Goal: Transaction & Acquisition: Purchase product/service

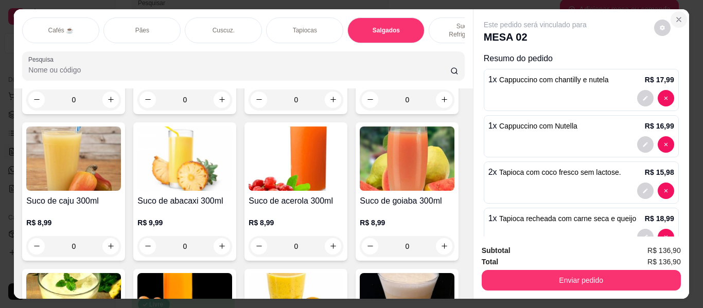
scroll to position [305, 0]
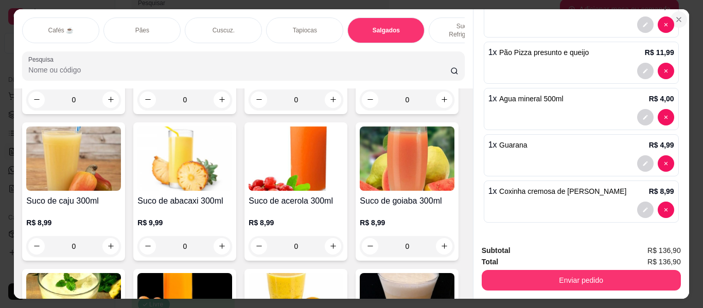
click at [680, 19] on button "Close" at bounding box center [678, 19] width 16 height 16
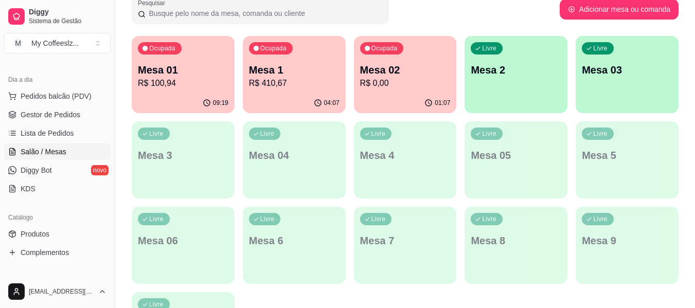
click at [514, 56] on div "Livre Mesa 2" at bounding box center [515, 68] width 103 height 65
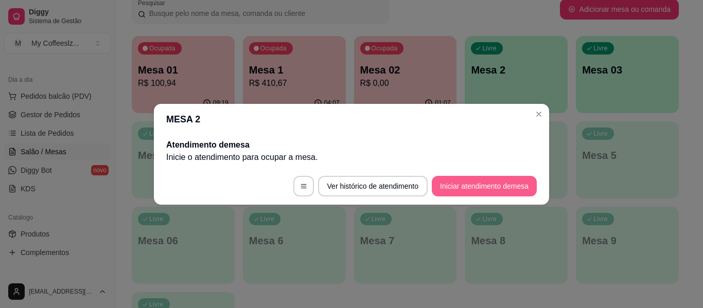
click at [444, 182] on button "Iniciar atendimento de mesa" at bounding box center [484, 186] width 105 height 21
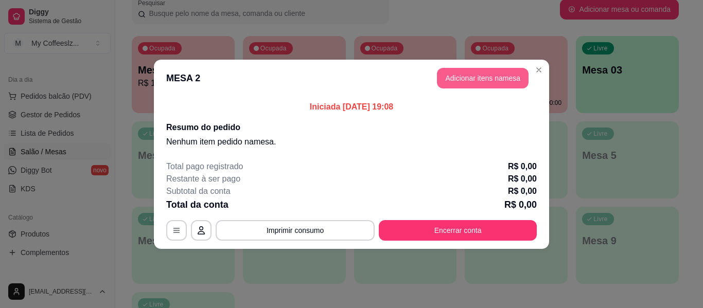
click at [467, 80] on button "Adicionar itens na mesa" at bounding box center [483, 78] width 92 height 21
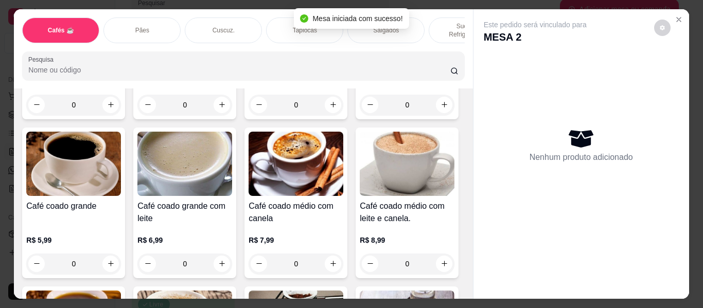
scroll to position [103, 0]
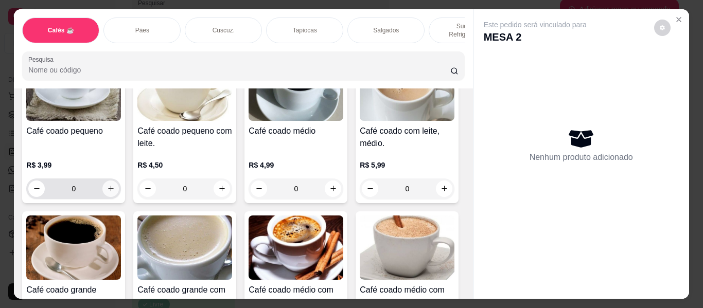
click at [107, 185] on icon "increase-product-quantity" at bounding box center [111, 189] width 8 height 8
type input "1"
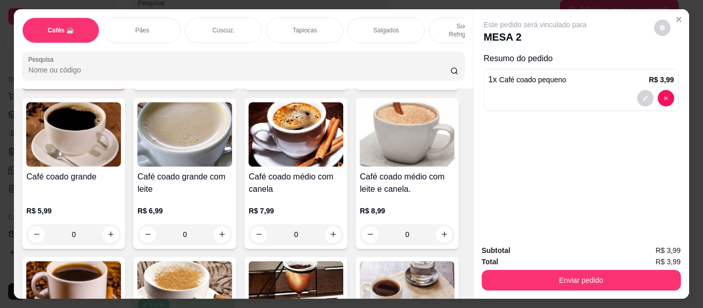
scroll to position [258, 0]
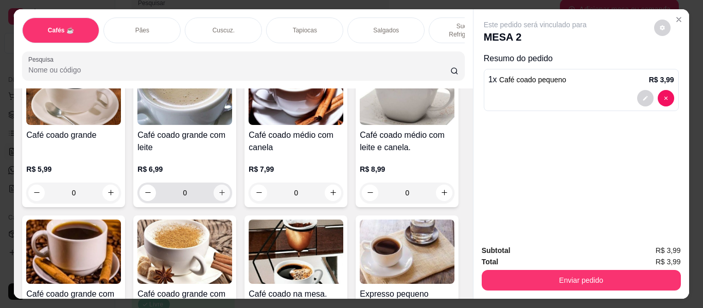
click at [225, 190] on icon "increase-product-quantity" at bounding box center [222, 193] width 6 height 6
type input "1"
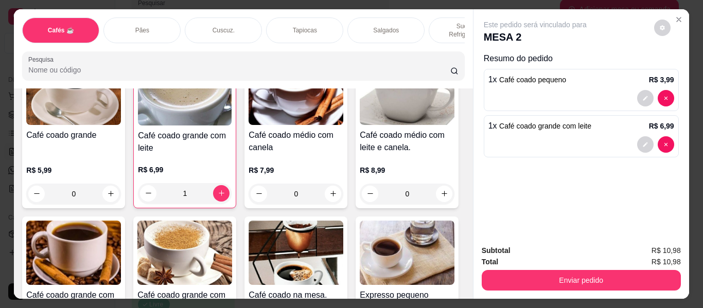
click at [162, 20] on div "Pães" at bounding box center [141, 30] width 77 height 26
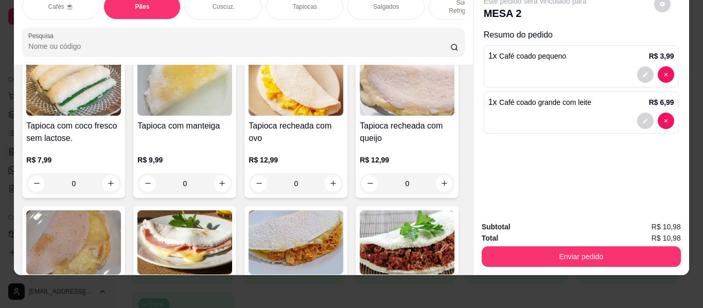
scroll to position [2374, 0]
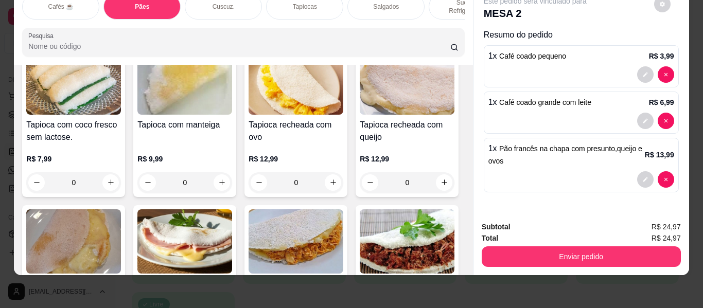
scroll to position [2375, 0]
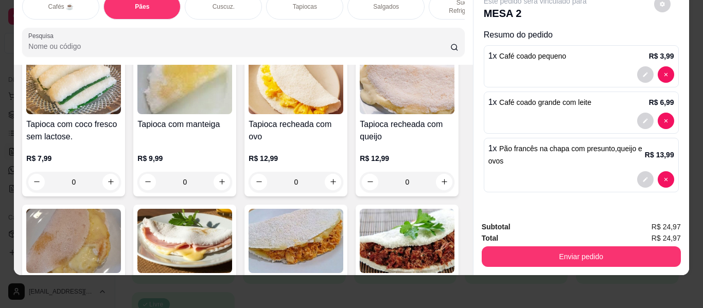
type input "2"
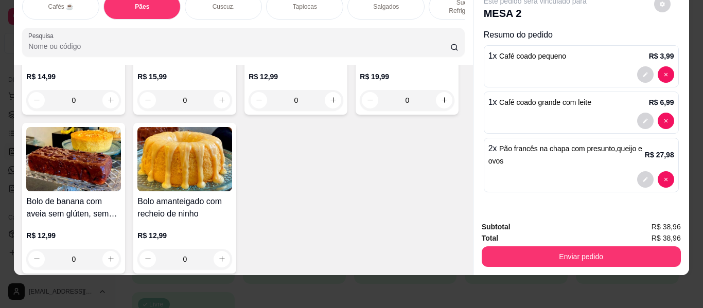
scroll to position [4895, 0]
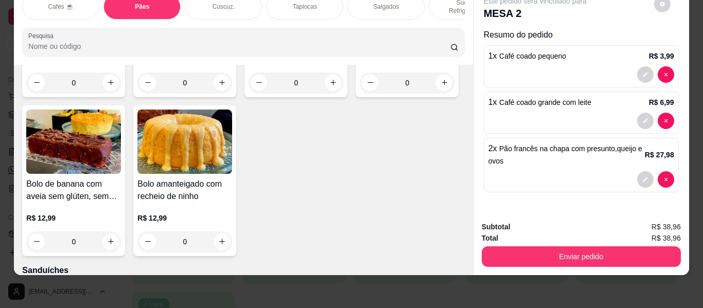
type input "2"
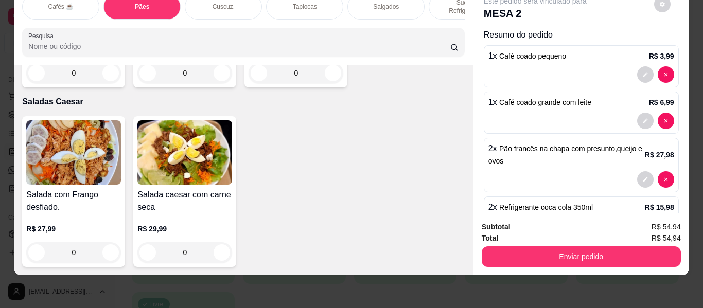
scroll to position [6918, 0]
type input "1"
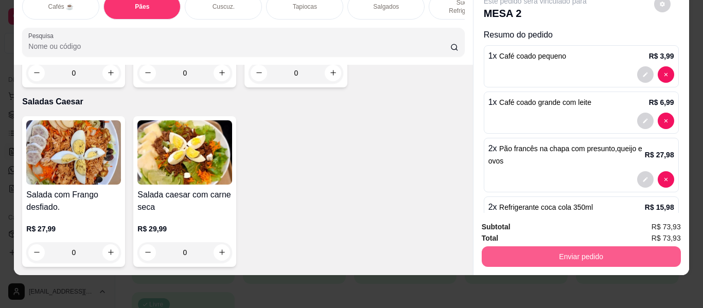
click at [486, 249] on button "Enviar pedido" at bounding box center [580, 256] width 199 height 21
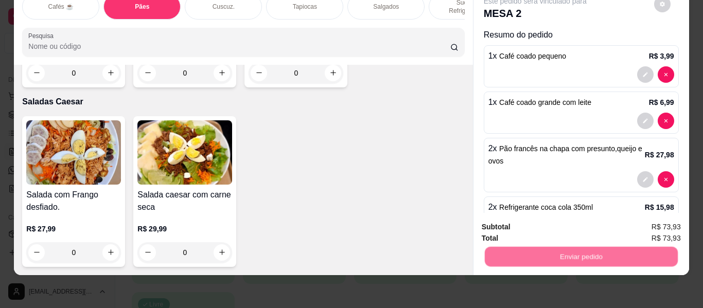
click at [505, 223] on button "Não registrar e enviar pedido" at bounding box center [546, 223] width 107 height 20
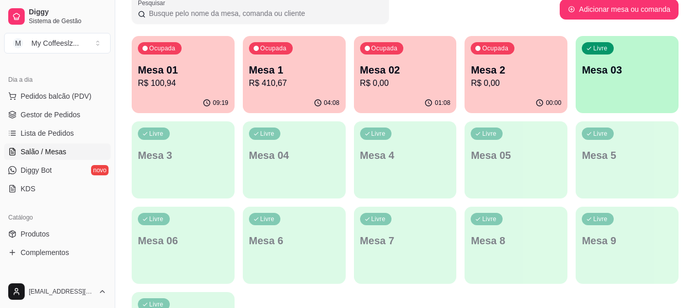
click at [524, 80] on p "R$ 0,00" at bounding box center [516, 83] width 91 height 12
click at [409, 69] on p "Mesa 02" at bounding box center [405, 70] width 91 height 14
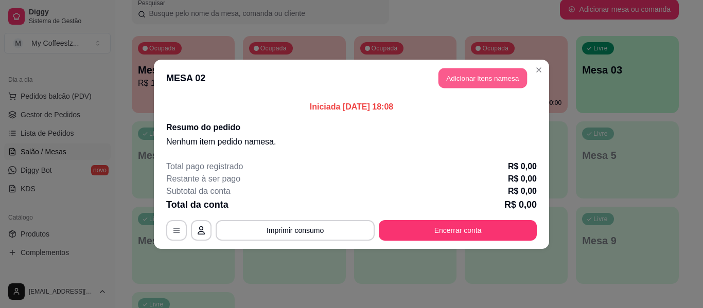
click at [458, 76] on button "Adicionar itens na mesa" at bounding box center [482, 78] width 88 height 20
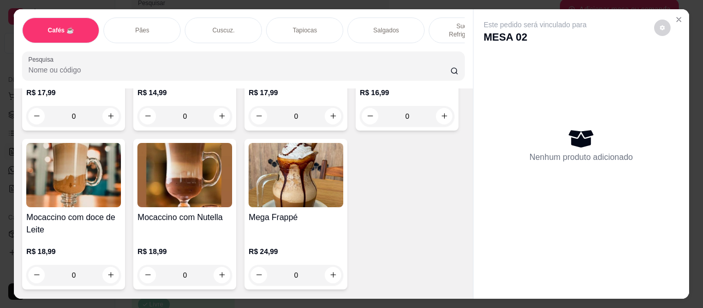
scroll to position [1286, 0]
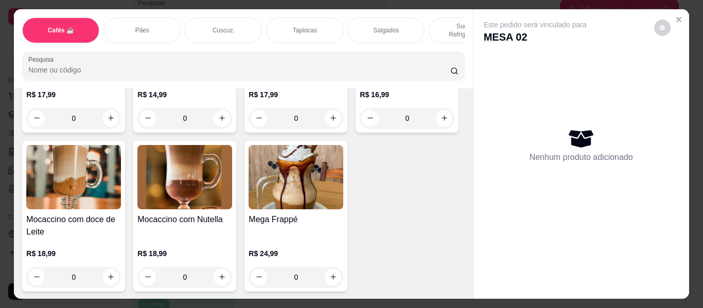
type input "1"
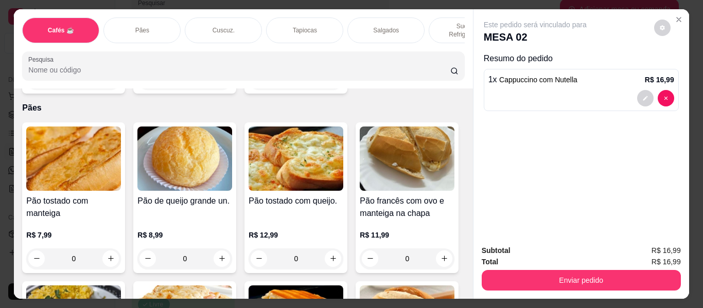
scroll to position [1543, 0]
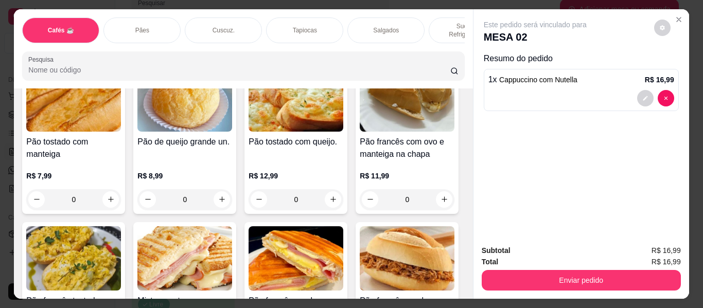
click at [441, 17] on div "Sucos e Refrigerantes" at bounding box center [466, 30] width 77 height 26
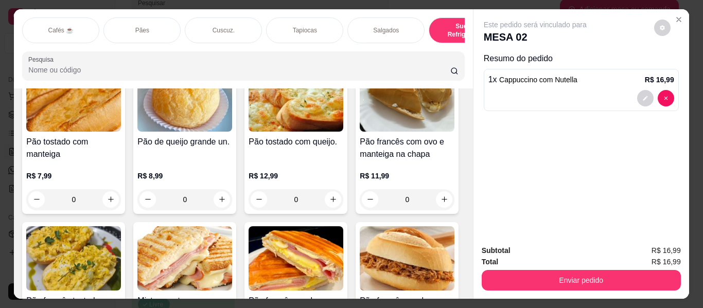
scroll to position [28, 0]
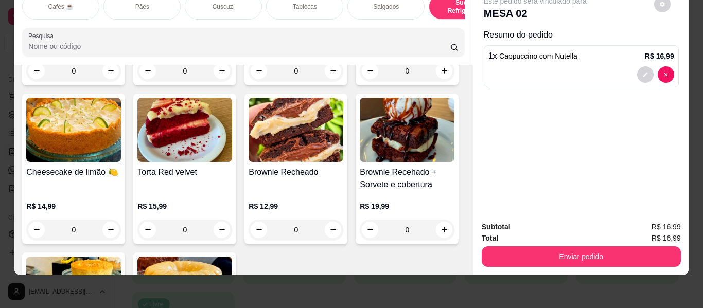
type input "1"
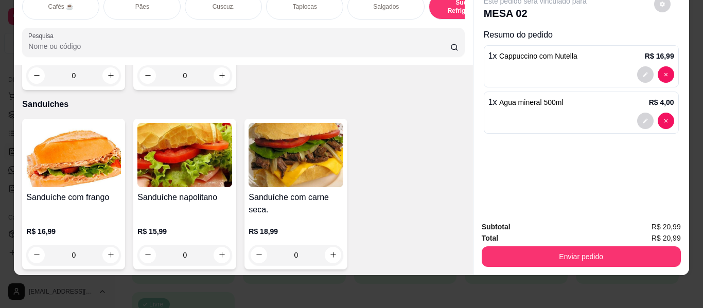
scroll to position [5055, 0]
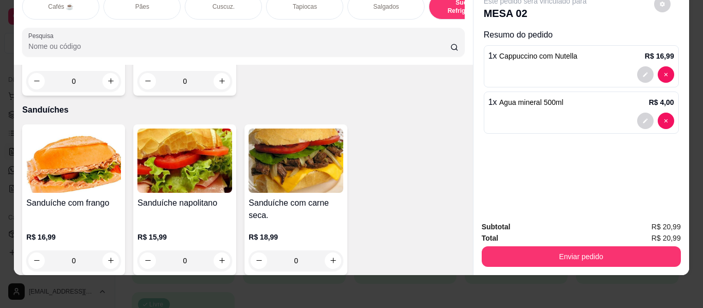
type input "1"
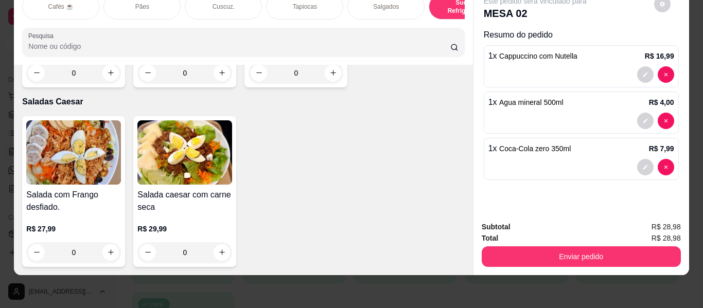
scroll to position [6135, 0]
type input "1"
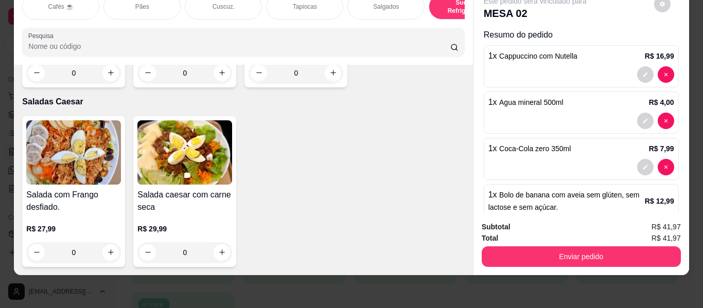
type input "1"
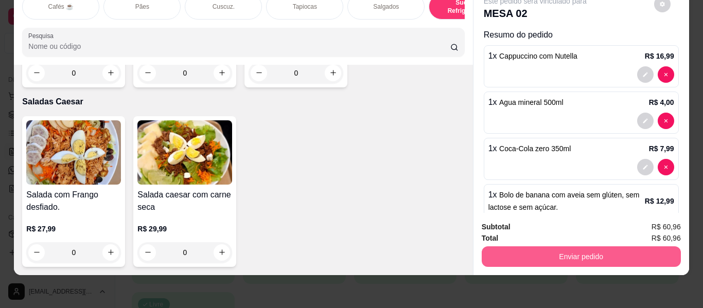
click at [518, 252] on button "Enviar pedido" at bounding box center [580, 256] width 199 height 21
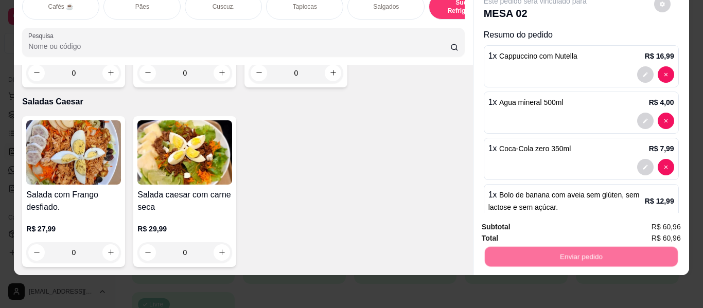
click at [515, 227] on button "Não registrar e enviar pedido" at bounding box center [546, 223] width 107 height 20
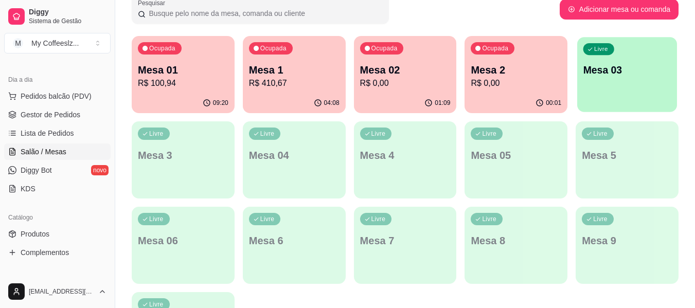
click at [592, 88] on div "Livre Mesa 03" at bounding box center [627, 68] width 100 height 63
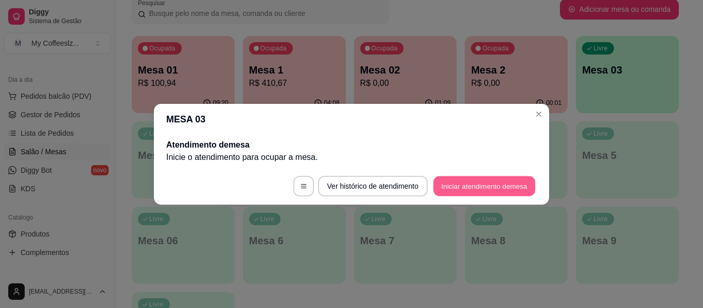
click at [477, 184] on button "Iniciar atendimento de mesa" at bounding box center [484, 186] width 102 height 20
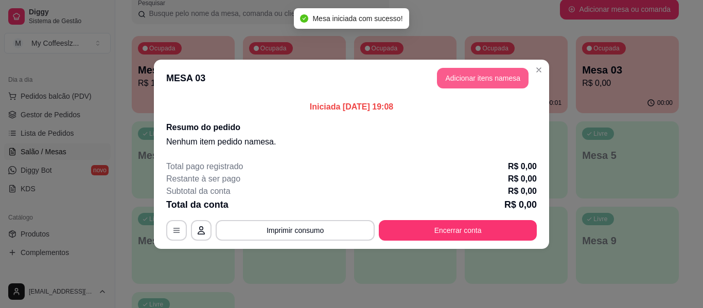
click at [491, 79] on button "Adicionar itens na mesa" at bounding box center [483, 78] width 92 height 21
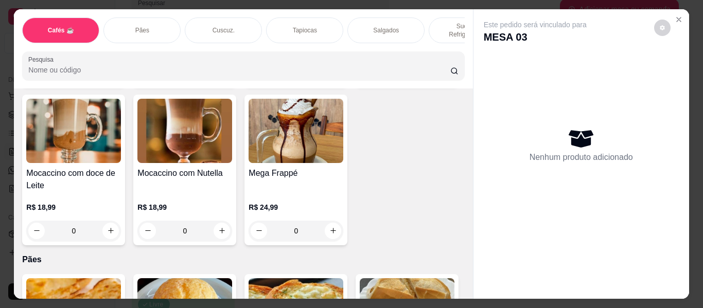
scroll to position [1337, 0]
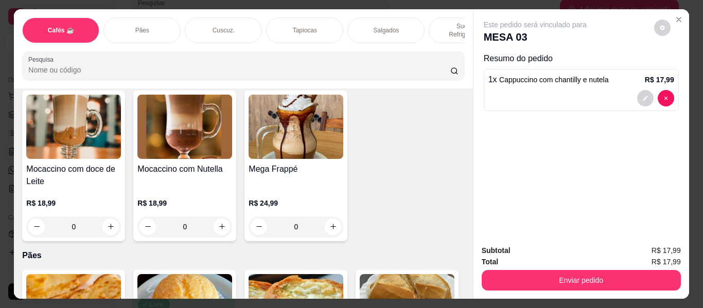
type input "2"
click at [440, 22] on p "Sucos e Refrigerantes" at bounding box center [467, 30] width 60 height 16
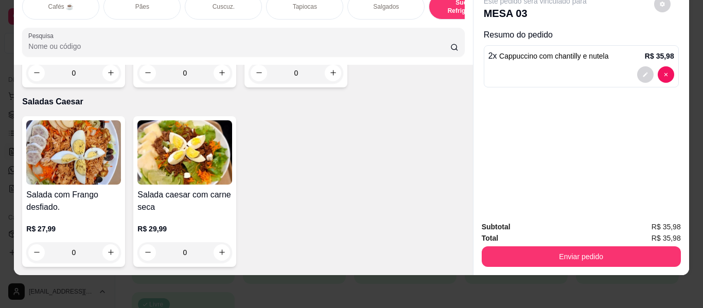
scroll to position [6547, 0]
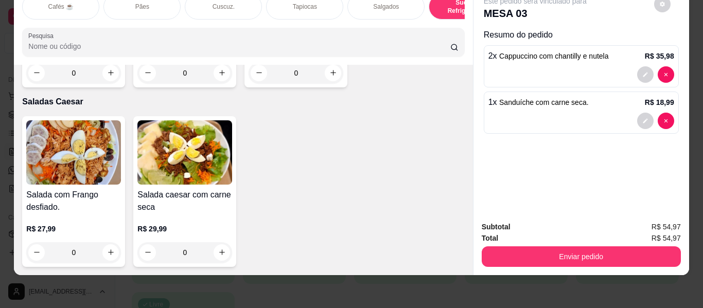
type input "0"
type input "2"
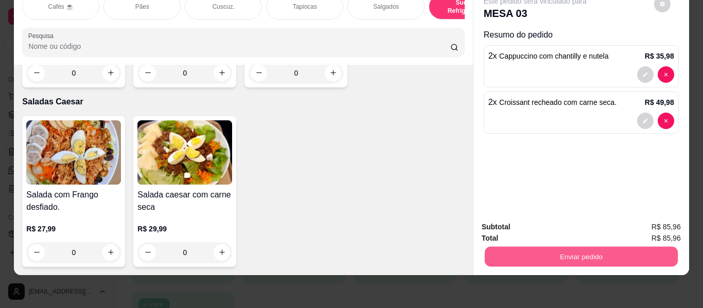
click at [530, 247] on button "Enviar pedido" at bounding box center [580, 257] width 193 height 20
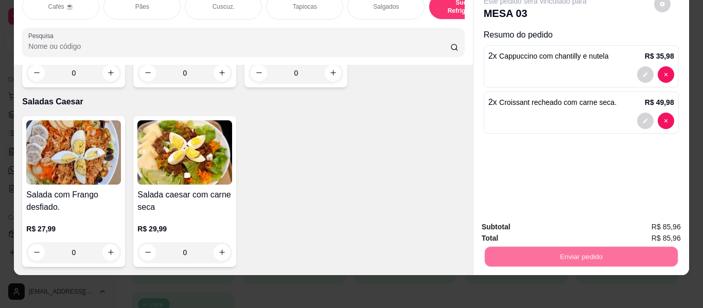
click at [536, 210] on div "Deseja registrar o cliente que fez esse pedido? Essa é uma forma de identificar…" at bounding box center [577, 211] width 176 height 44
click at [528, 220] on button "Não registrar e enviar pedido" at bounding box center [546, 223] width 107 height 20
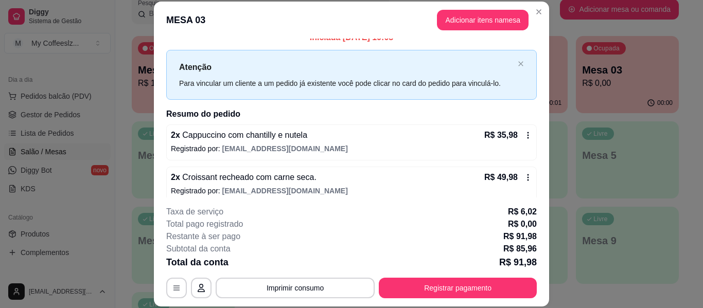
scroll to position [21, 0]
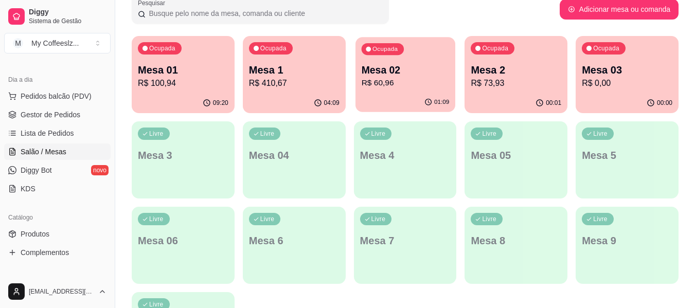
click at [396, 71] on p "Mesa 02" at bounding box center [405, 70] width 88 height 14
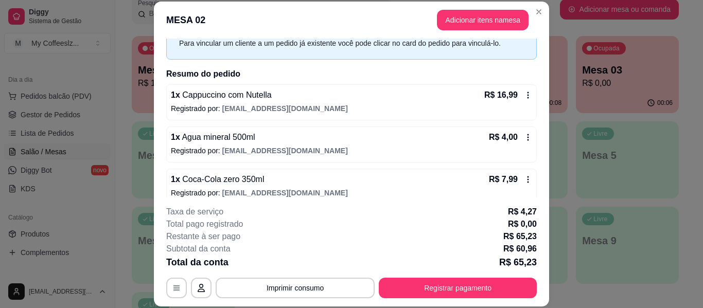
scroll to position [44, 0]
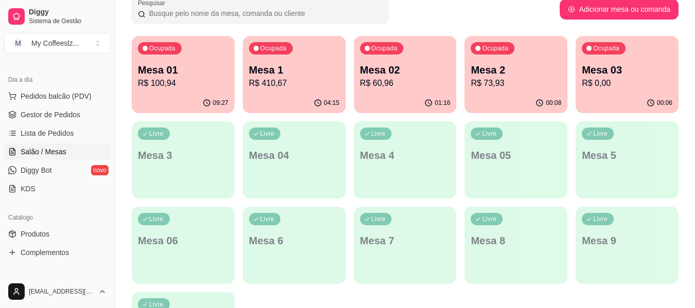
click at [515, 81] on p "R$ 73,93" at bounding box center [516, 83] width 91 height 12
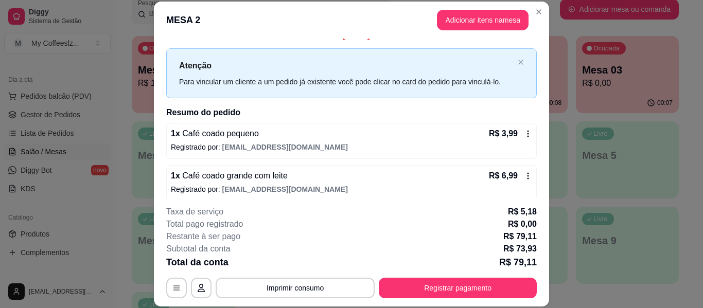
scroll to position [0, 0]
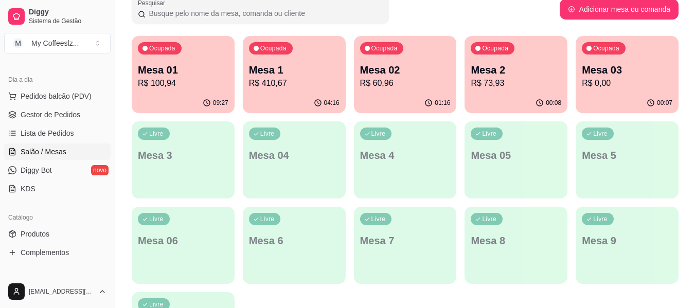
click at [655, 61] on div "Ocupada Mesa 03 R$ 0,00" at bounding box center [627, 64] width 103 height 57
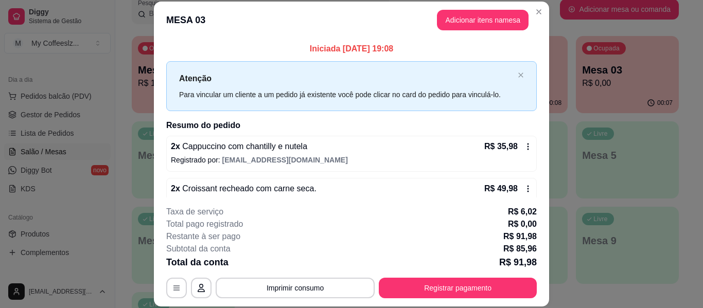
scroll to position [21, 0]
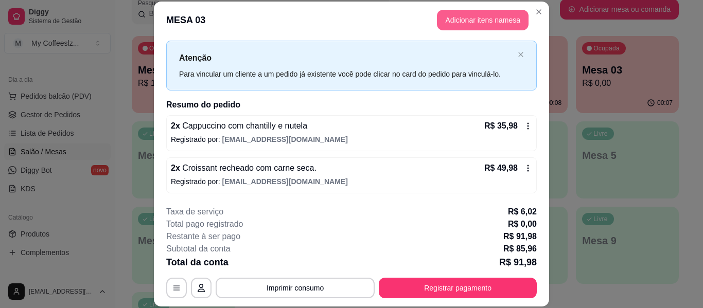
click at [487, 24] on button "Adicionar itens na mesa" at bounding box center [483, 20] width 92 height 21
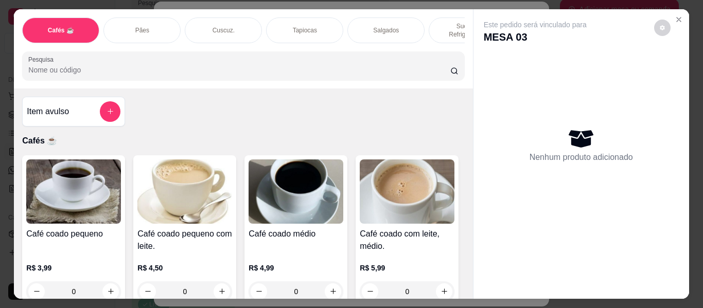
click at [416, 21] on div "Salgados" at bounding box center [385, 30] width 77 height 26
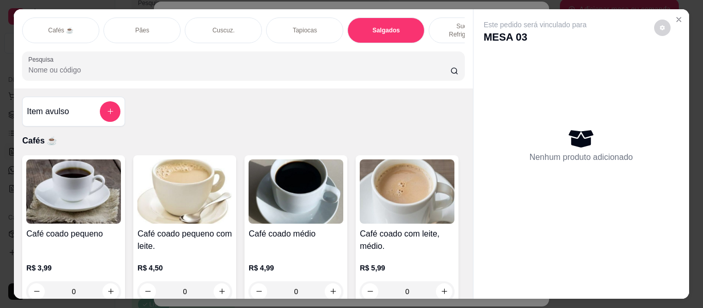
scroll to position [28, 0]
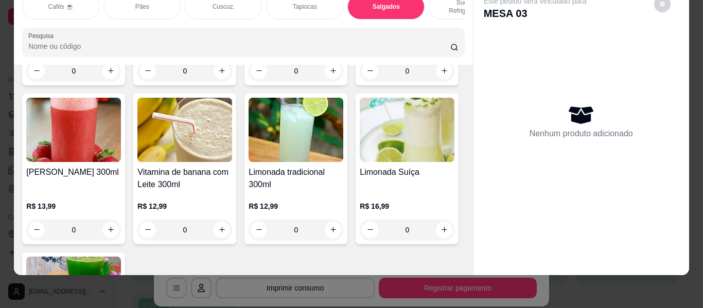
type input "1"
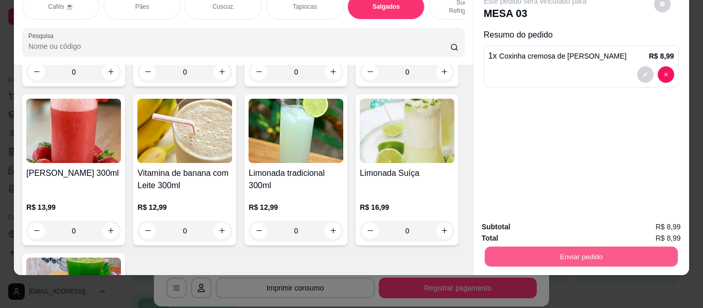
click at [515, 247] on button "Enviar pedido" at bounding box center [580, 257] width 193 height 20
click at [514, 223] on button "Não registrar e enviar pedido" at bounding box center [547, 223] width 104 height 19
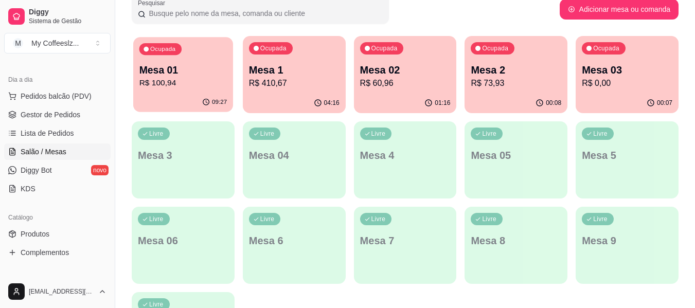
click at [201, 87] on p "R$ 100,94" at bounding box center [183, 83] width 88 height 12
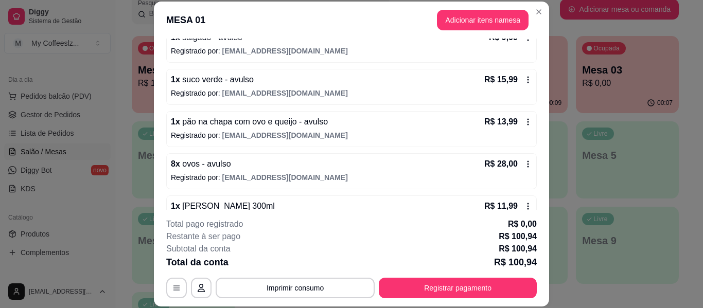
scroll to position [261, 0]
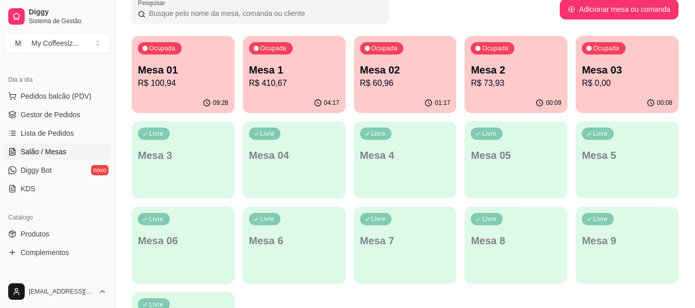
click at [409, 85] on p "R$ 60,96" at bounding box center [405, 83] width 91 height 12
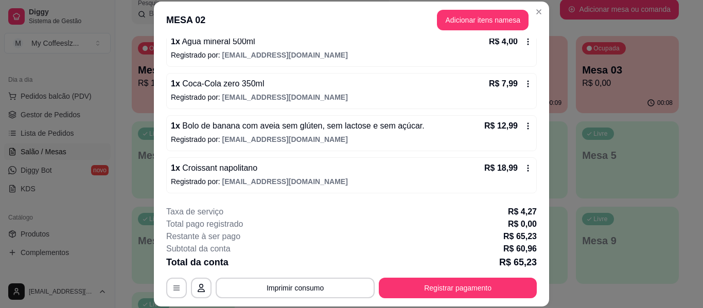
scroll to position [31, 0]
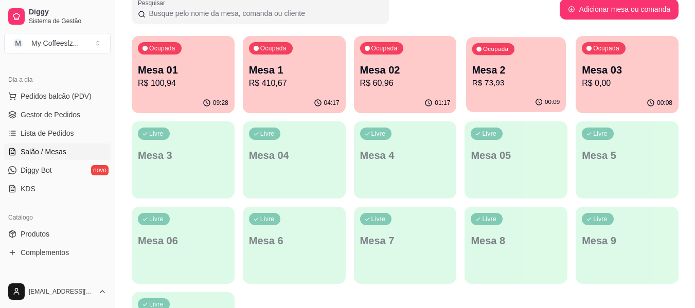
click at [514, 84] on p "R$ 73,93" at bounding box center [516, 83] width 88 height 12
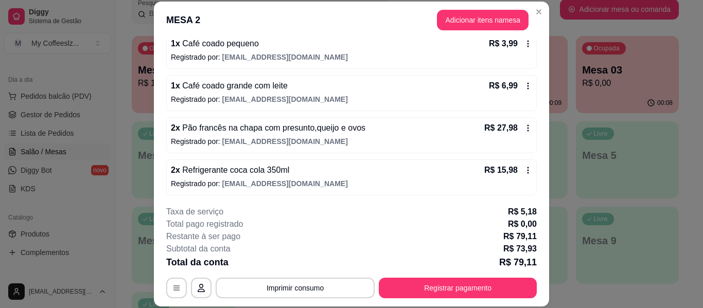
scroll to position [147, 0]
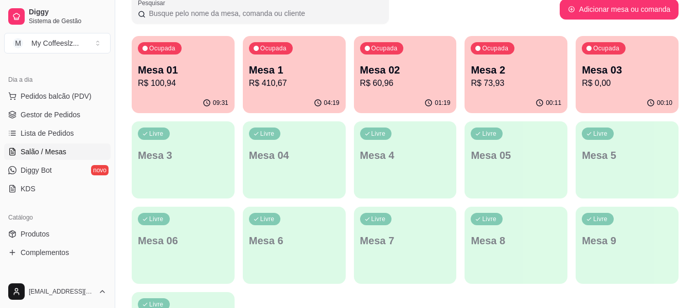
click at [416, 93] on div "Ocupada Mesa 02 R$ 60,96" at bounding box center [405, 64] width 103 height 57
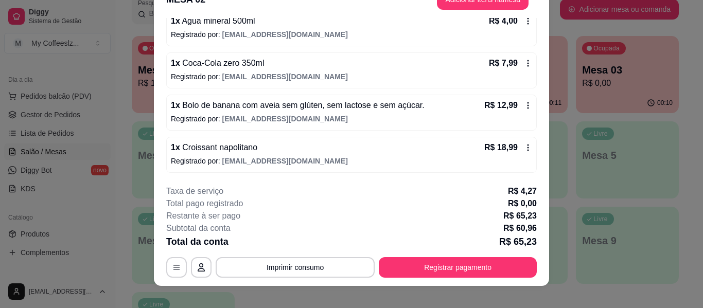
scroll to position [31, 0]
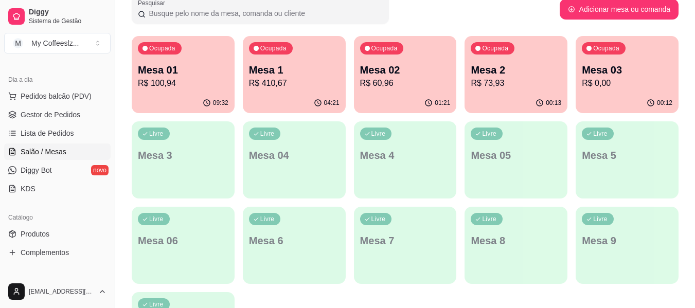
click at [635, 88] on p "R$ 0,00" at bounding box center [627, 83] width 91 height 12
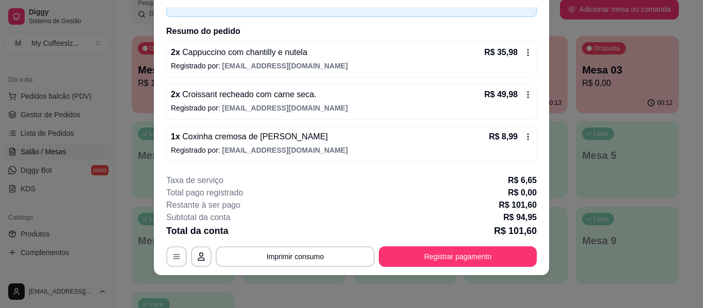
click at [524, 55] on icon at bounding box center [528, 52] width 8 height 8
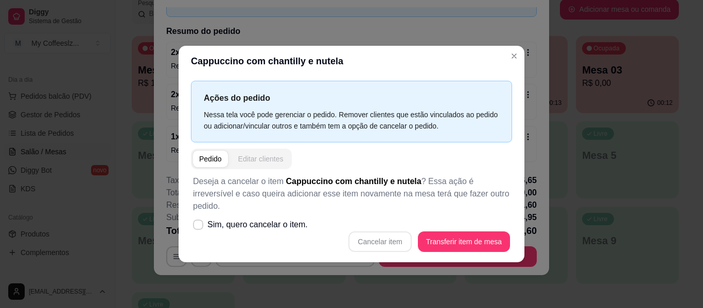
click at [254, 164] on div "Editar clientes" at bounding box center [260, 159] width 45 height 10
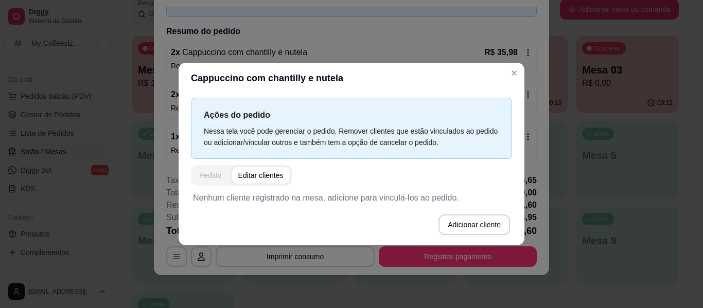
click at [217, 172] on div "Pedido" at bounding box center [210, 175] width 23 height 10
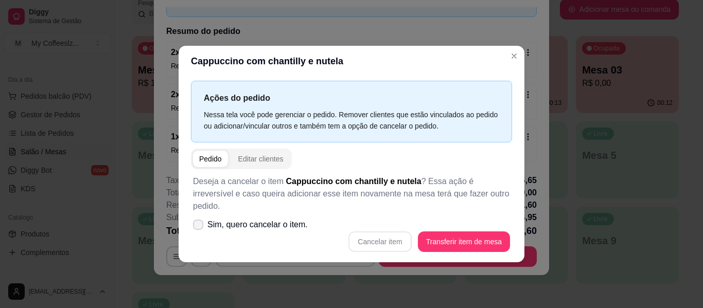
click at [201, 214] on label "Sim, quero cancelar o item." at bounding box center [250, 224] width 123 height 21
click at [199, 226] on input "Sim, quero cancelar o item." at bounding box center [195, 229] width 7 height 7
checkbox input "true"
click at [387, 231] on button "Cancelar item" at bounding box center [379, 241] width 63 height 21
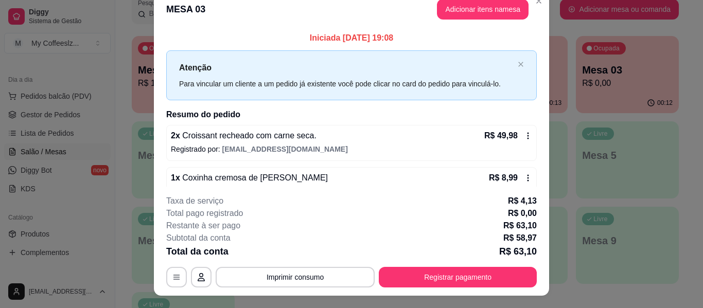
scroll to position [0, 0]
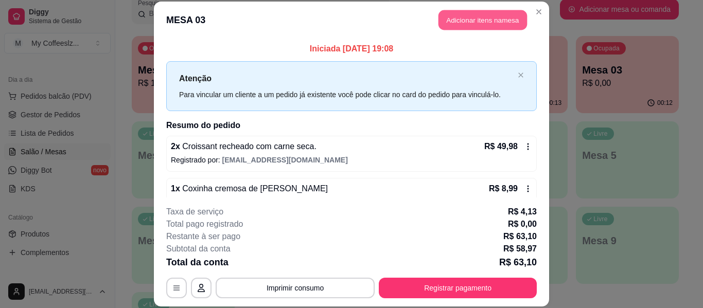
click at [470, 16] on button "Adicionar itens na mesa" at bounding box center [482, 20] width 88 height 20
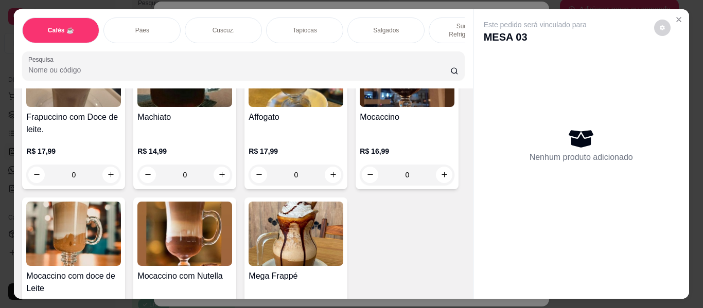
scroll to position [1286, 0]
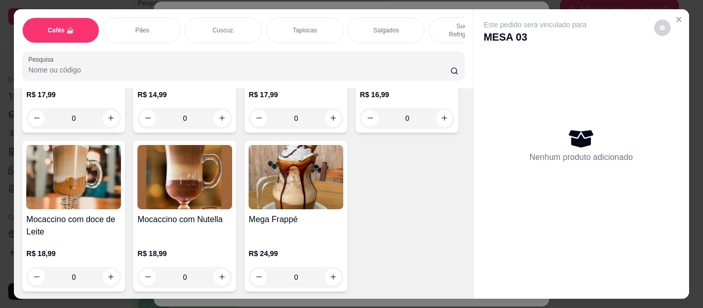
type input "1"
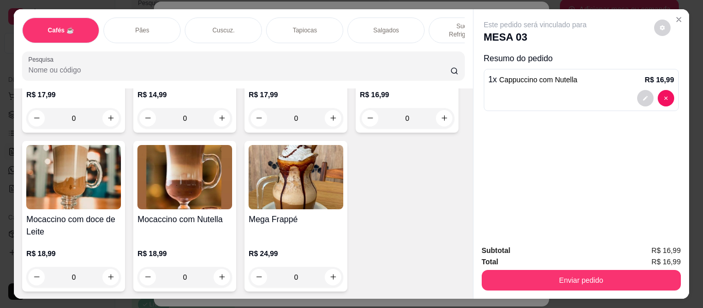
type input "1"
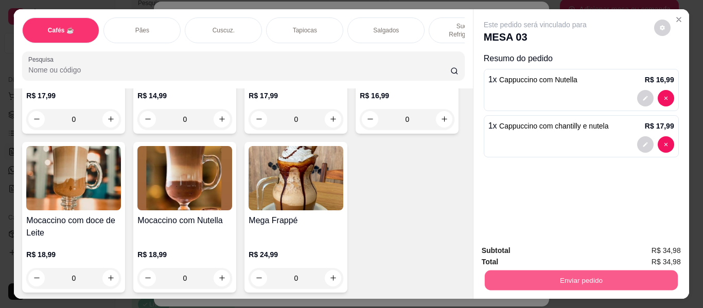
click at [509, 276] on button "Enviar pedido" at bounding box center [580, 281] width 193 height 20
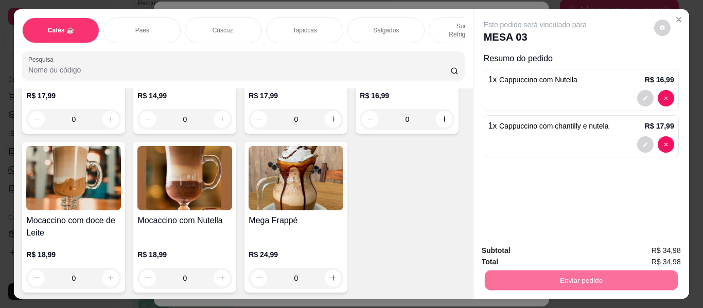
click at [505, 250] on button "Não registrar e enviar pedido" at bounding box center [547, 250] width 104 height 19
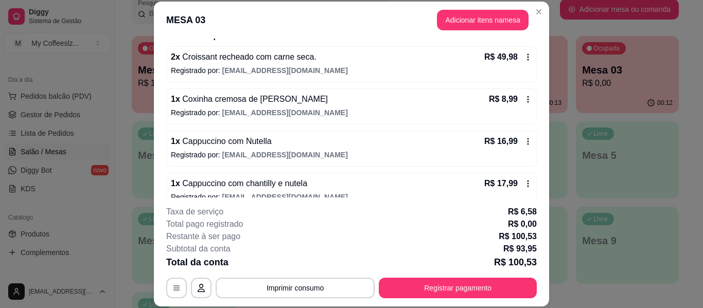
scroll to position [103, 0]
